Goal: Find specific page/section: Find specific page/section

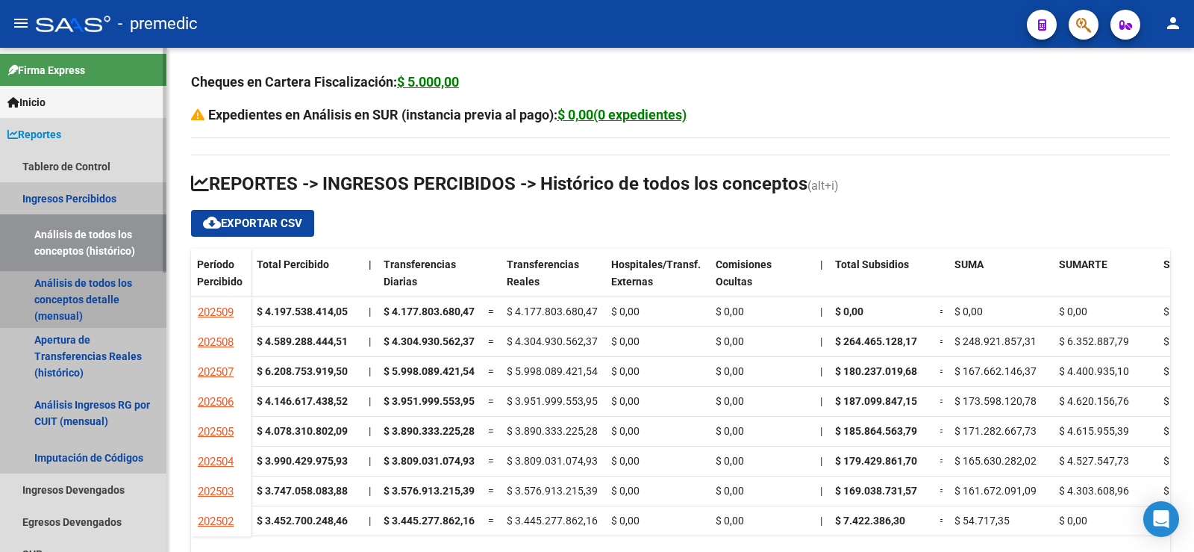
click at [70, 295] on link "Análisis de todos los conceptos detalle (mensual)" at bounding box center [83, 299] width 166 height 57
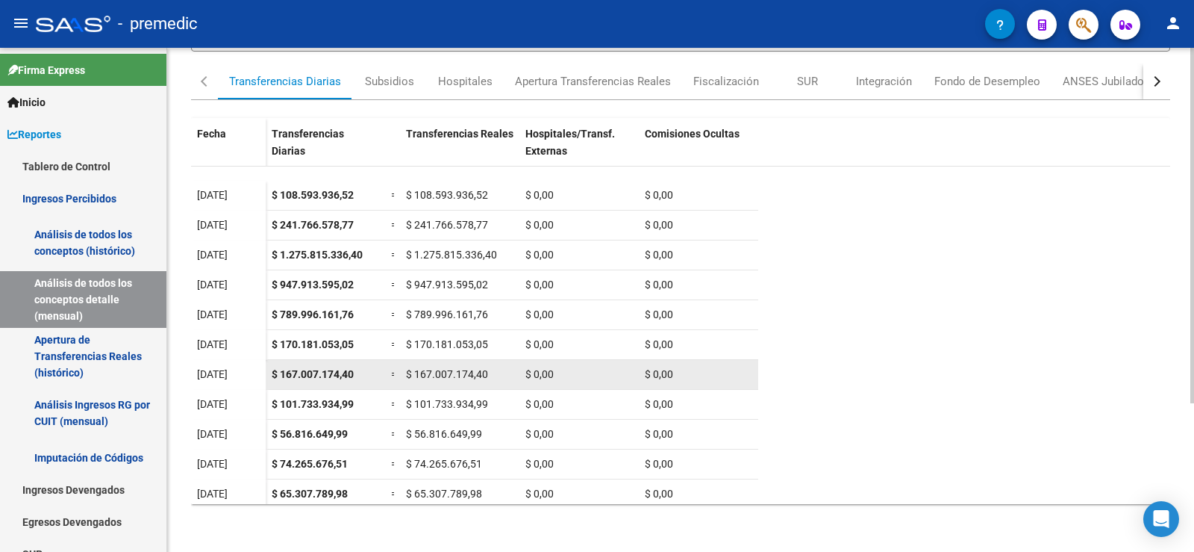
scroll to position [193, 0]
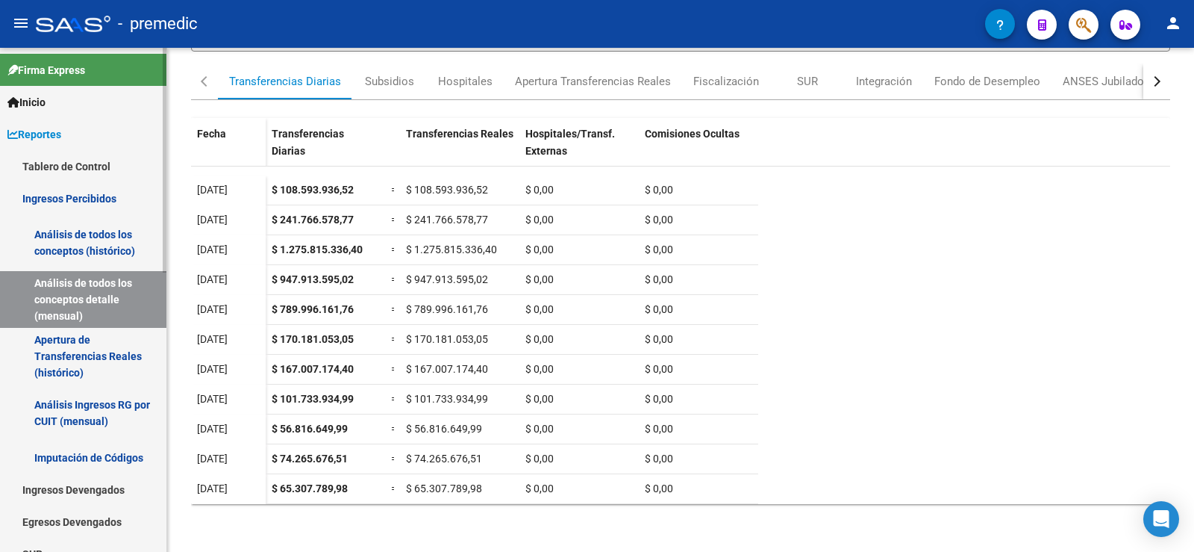
click at [108, 231] on link "Análisis de todos los conceptos (histórico)" at bounding box center [83, 242] width 166 height 57
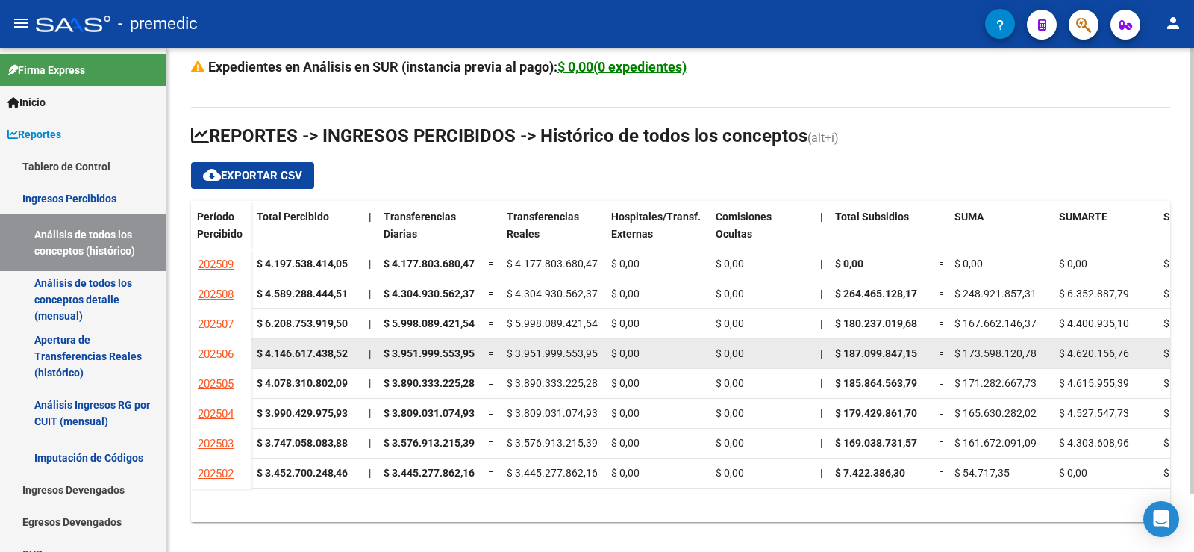
scroll to position [66, 0]
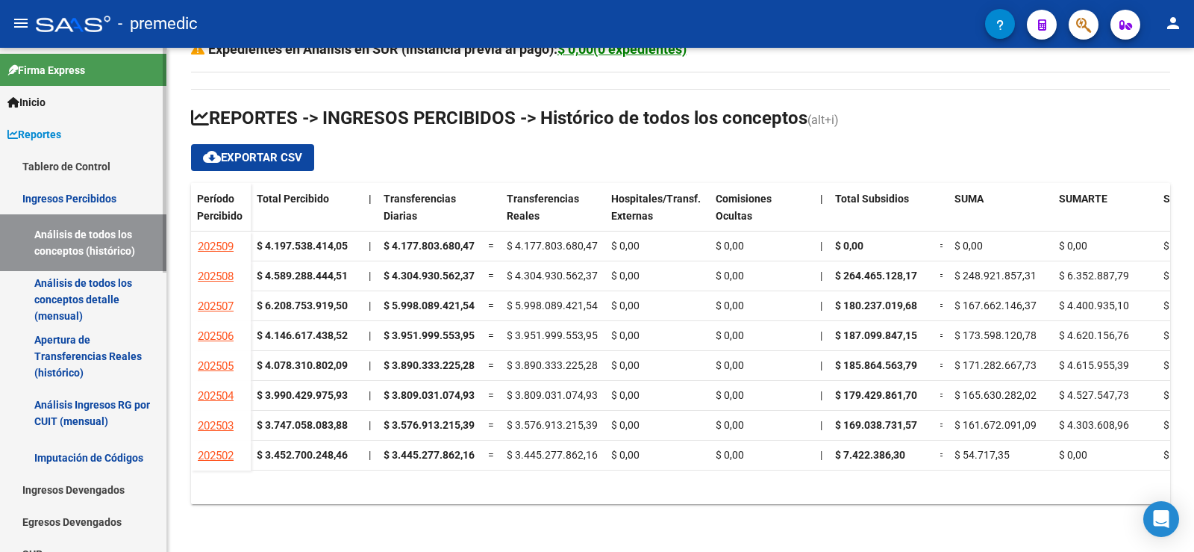
click at [99, 294] on link "Análisis de todos los conceptos detalle (mensual)" at bounding box center [83, 299] width 166 height 57
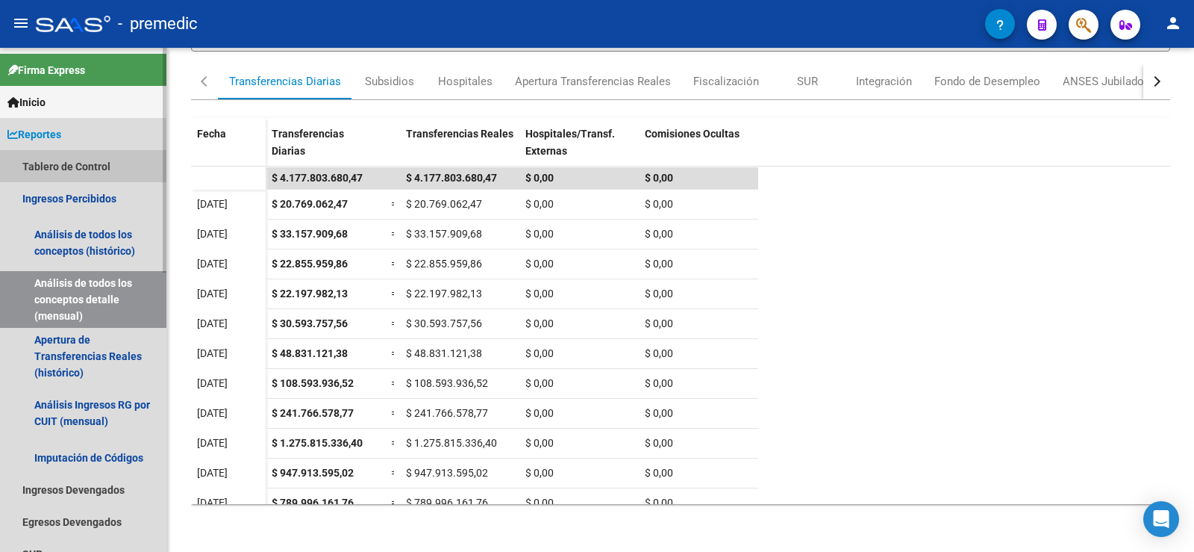
click at [87, 168] on link "Tablero de Control" at bounding box center [83, 166] width 166 height 32
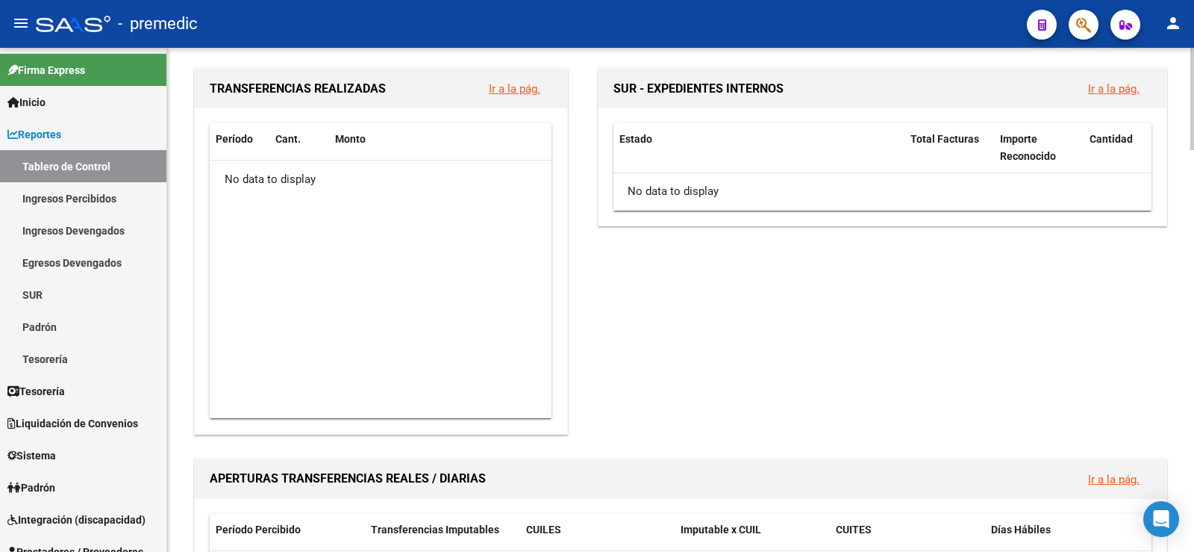
scroll to position [746, 0]
